Goal: Find specific page/section: Find specific page/section

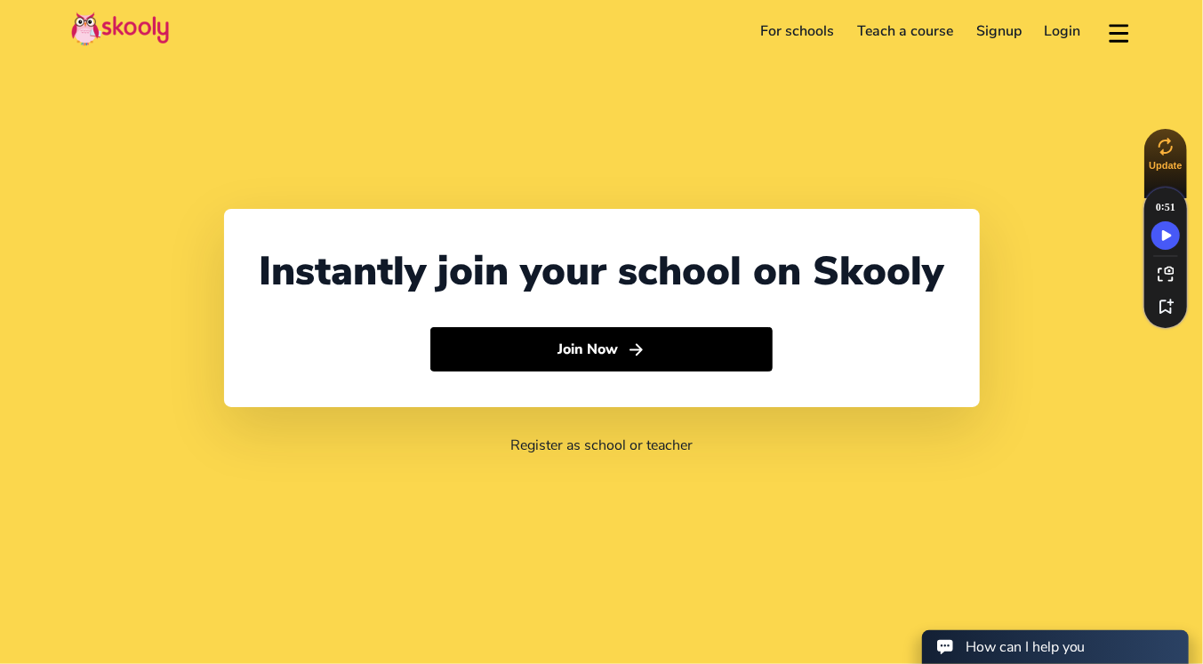
select select "92"
select select "[GEOGRAPHIC_DATA]"
select select "[GEOGRAPHIC_DATA]/[GEOGRAPHIC_DATA]"
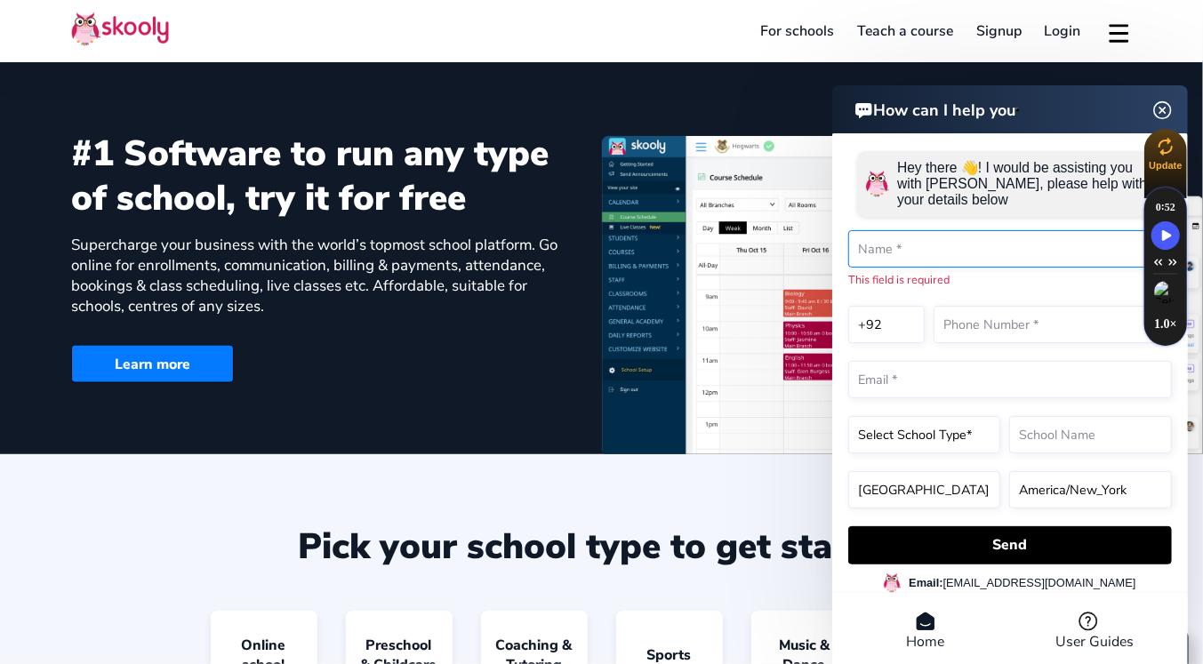
scroll to position [1096, 0]
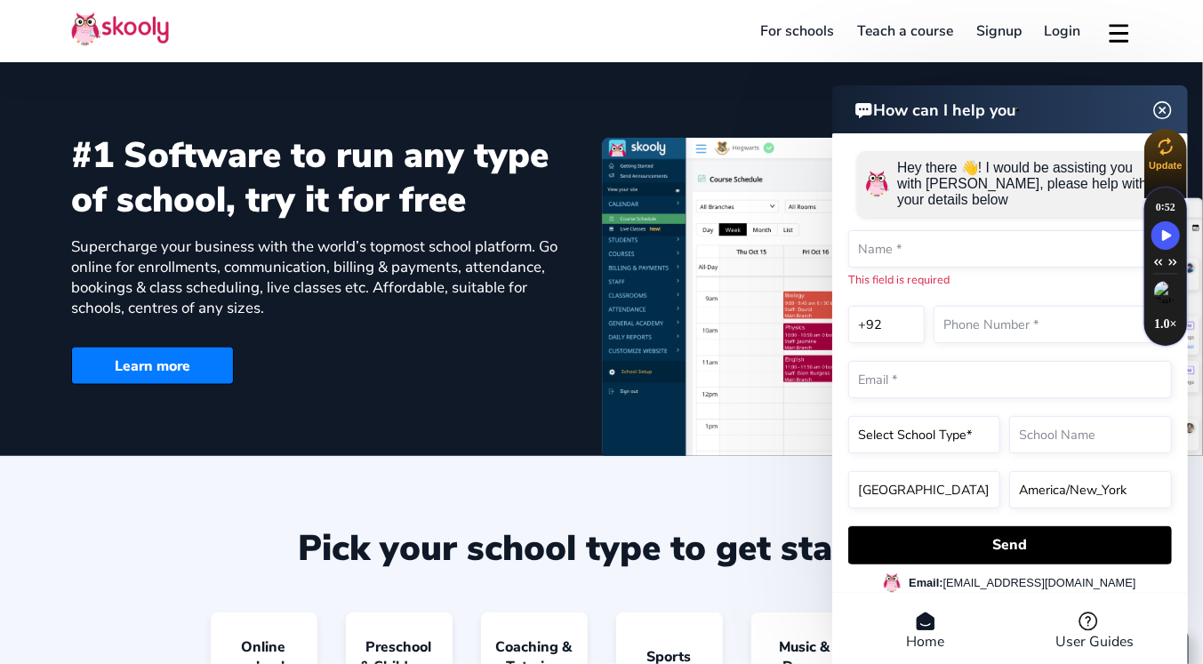
click at [453, 319] on div "Learn more" at bounding box center [315, 351] width 488 height 67
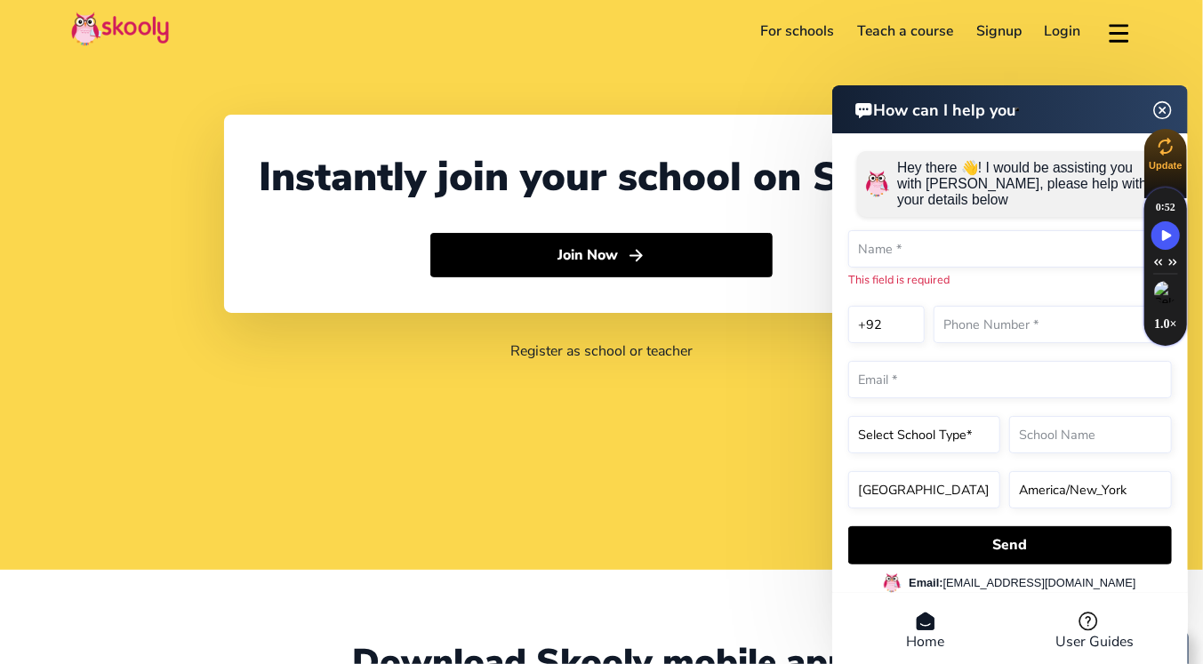
scroll to position [0, 0]
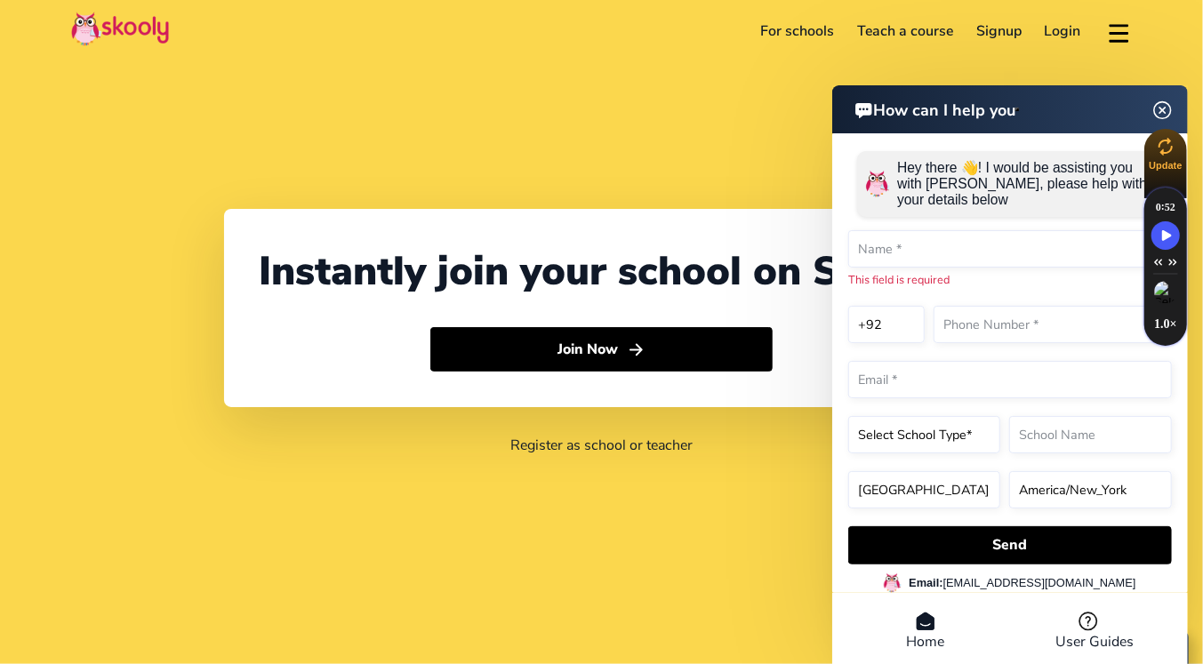
click at [770, 34] on link "For schools" at bounding box center [797, 31] width 97 height 28
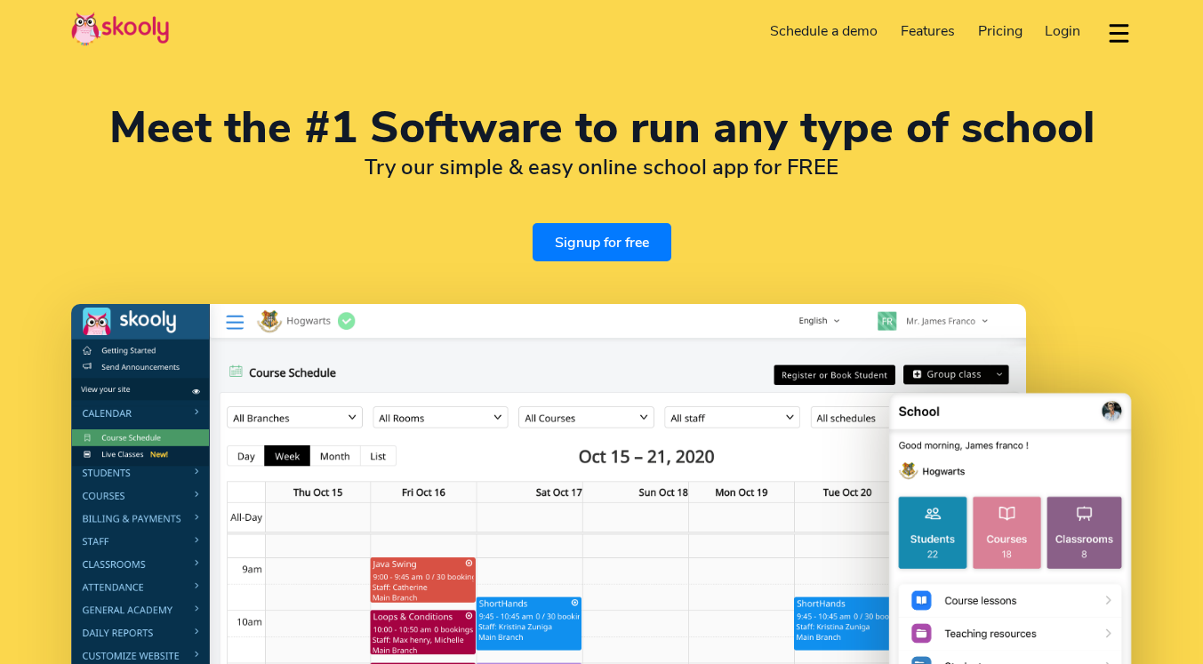
select select "en"
select select "92"
select select "[GEOGRAPHIC_DATA]"
select select "[GEOGRAPHIC_DATA]/[GEOGRAPHIC_DATA]"
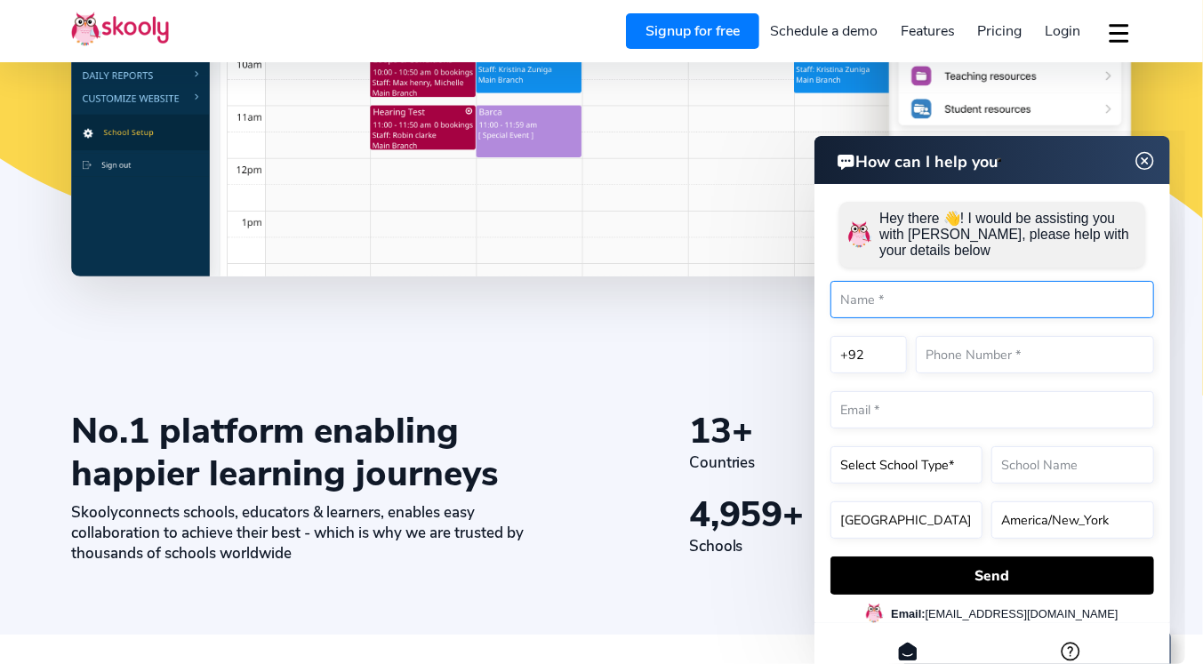
scroll to position [557, 0]
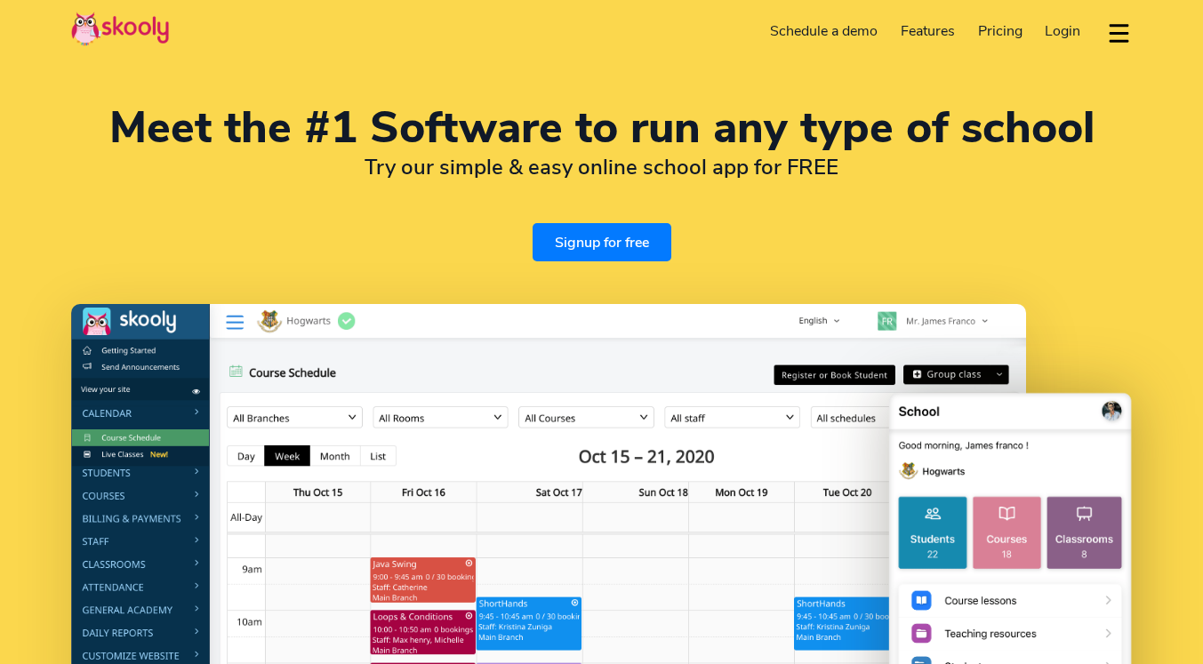
select select "en"
select select "92"
select select "[GEOGRAPHIC_DATA]"
select select "[GEOGRAPHIC_DATA]/[GEOGRAPHIC_DATA]"
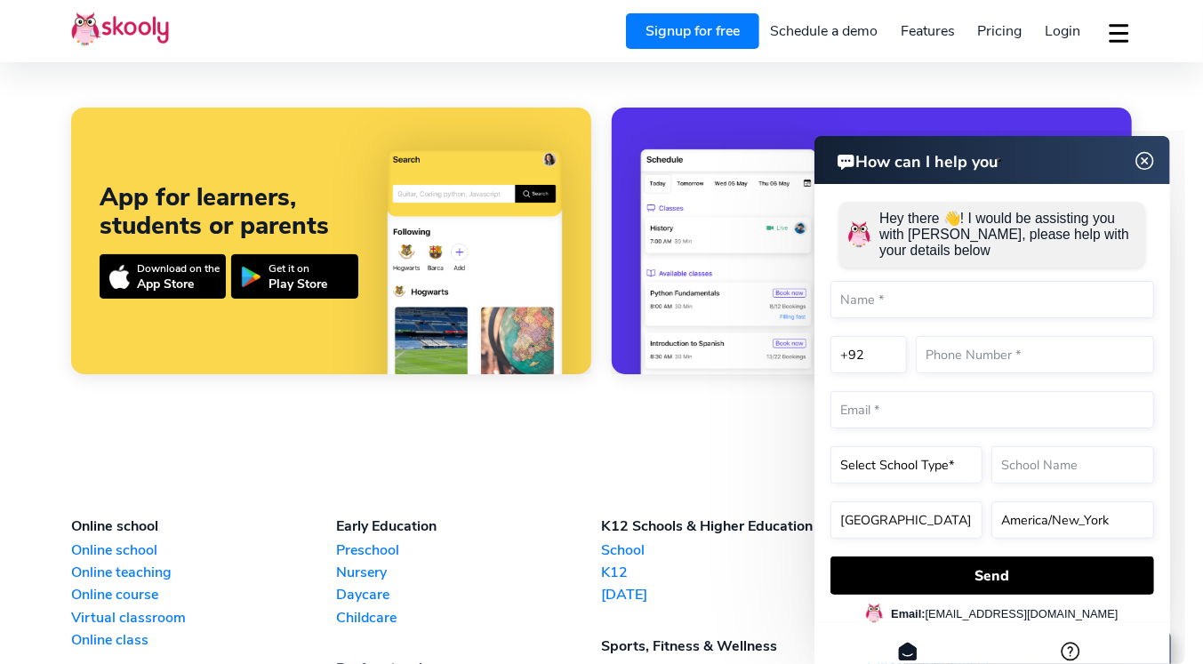
scroll to position [4286, 0]
